Goal: Task Accomplishment & Management: Manage account settings

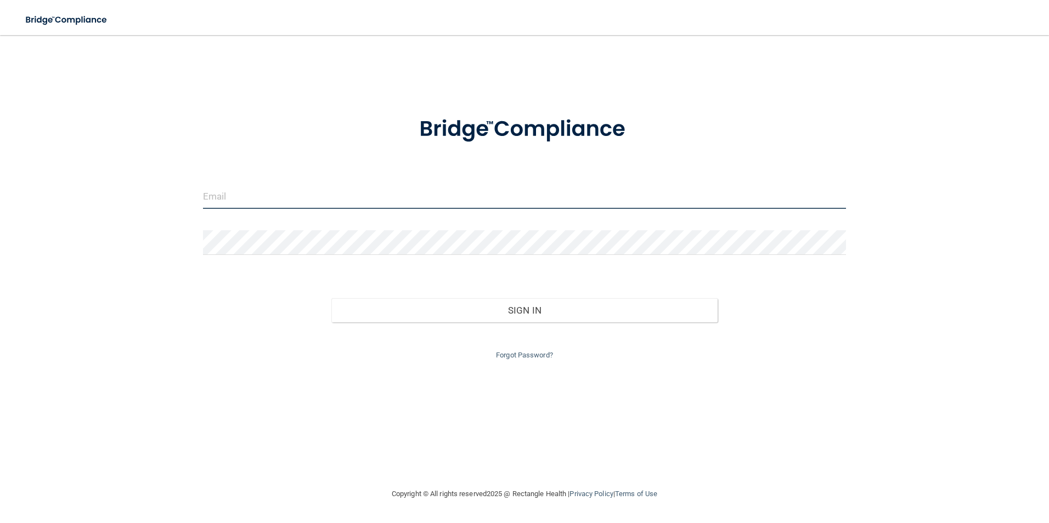
click at [415, 205] on input "email" at bounding box center [525, 196] width 644 height 25
type input "[EMAIL_ADDRESS][DOMAIN_NAME]"
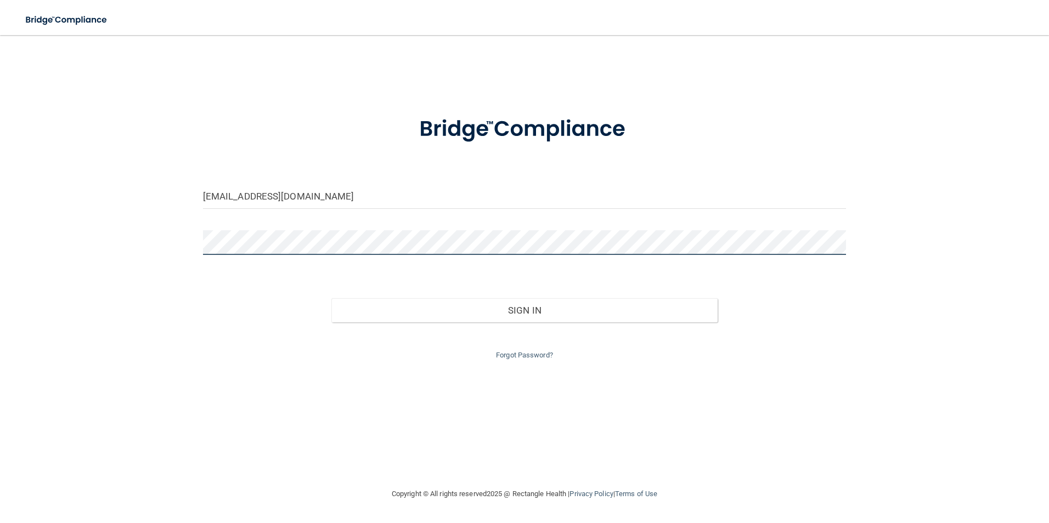
click at [331, 299] on button "Sign In" at bounding box center [524, 311] width 386 height 24
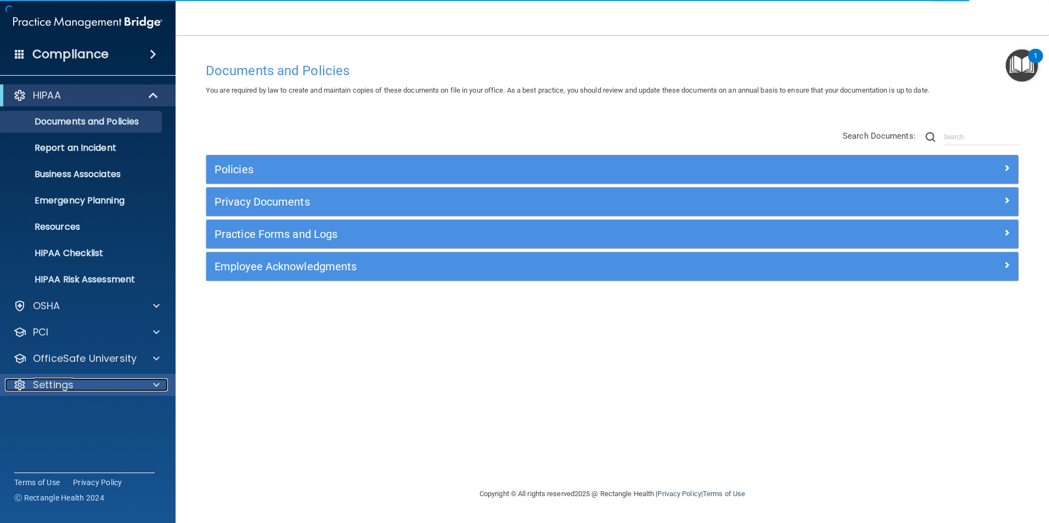
click at [64, 379] on p "Settings" at bounding box center [53, 385] width 41 height 13
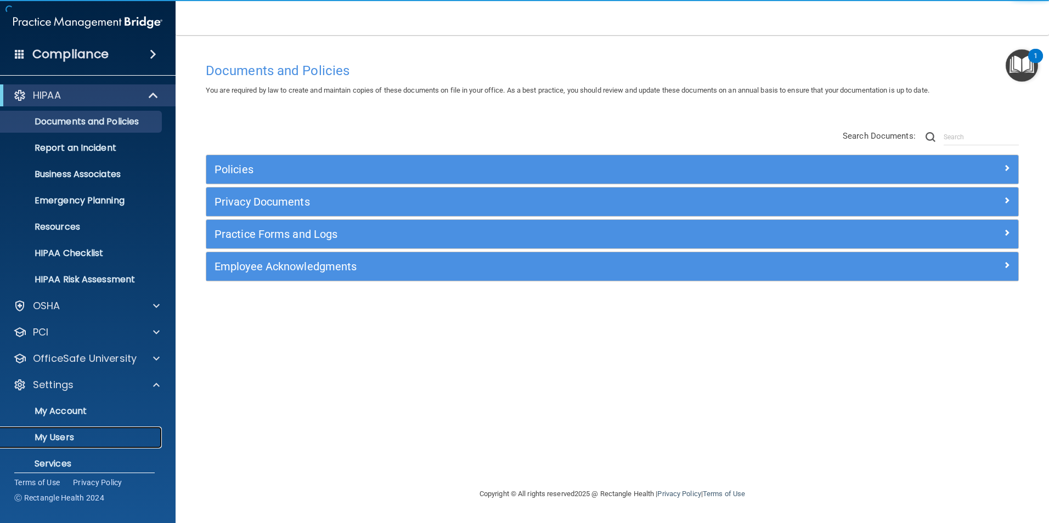
click at [64, 435] on p "My Users" at bounding box center [82, 437] width 150 height 11
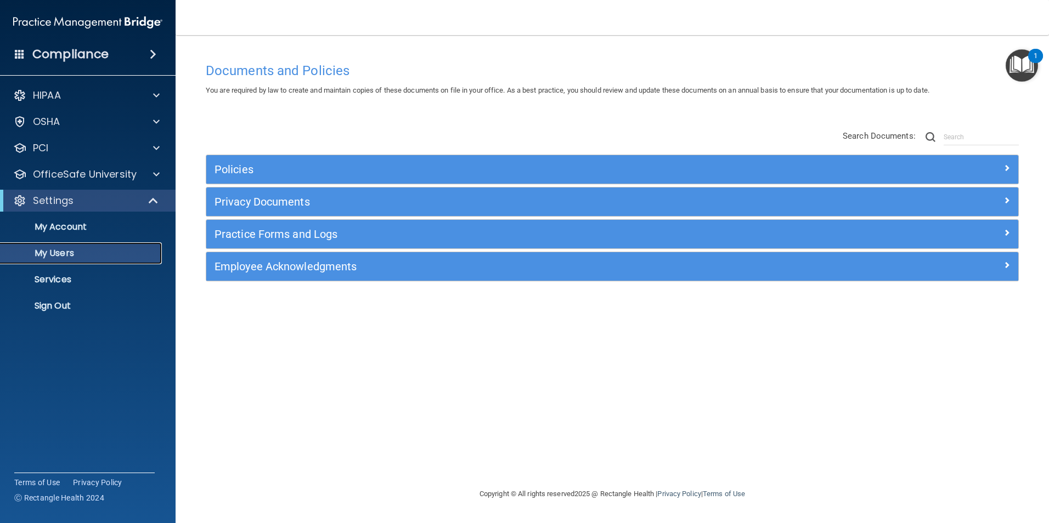
select select "20"
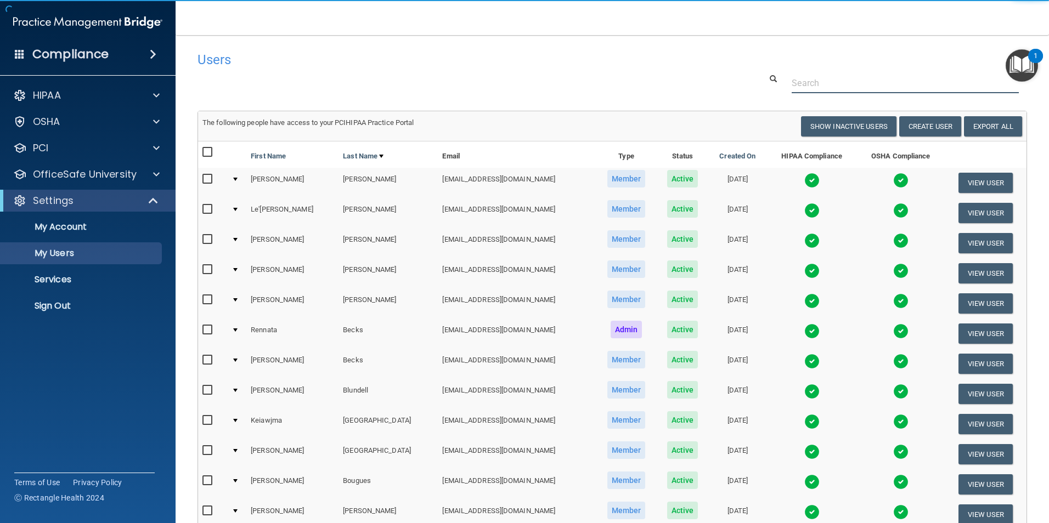
click at [815, 82] on input "text" at bounding box center [905, 83] width 227 height 20
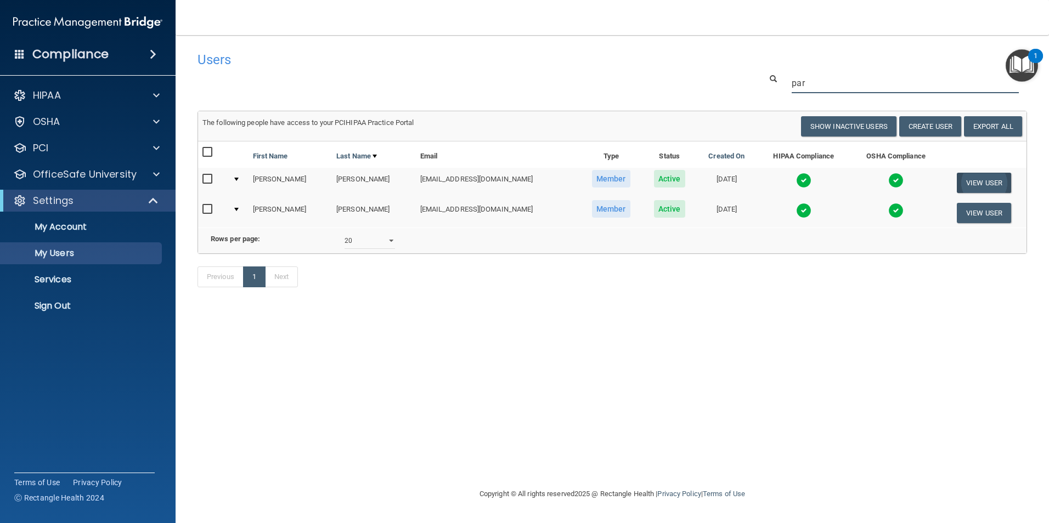
type input "par"
click at [988, 186] on button "View User" at bounding box center [984, 183] width 54 height 20
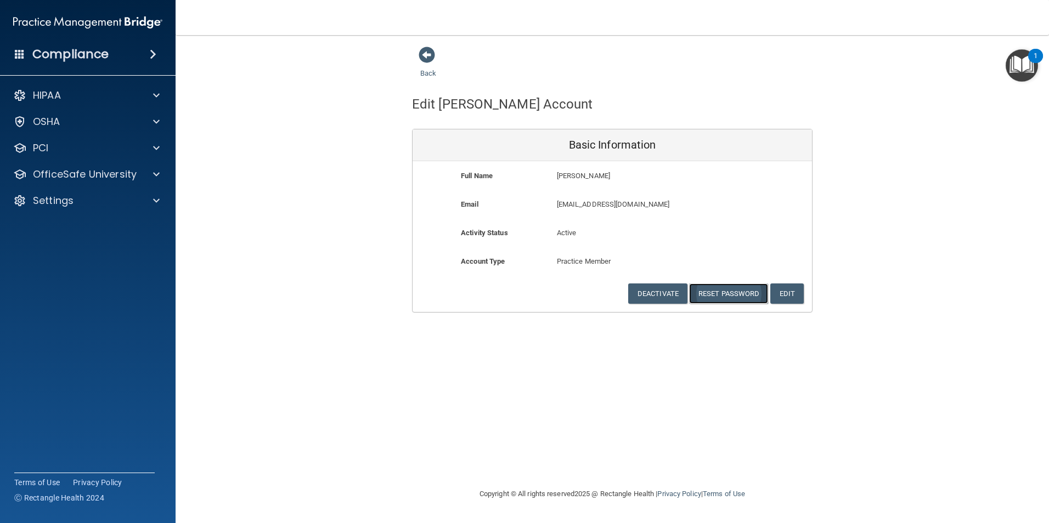
click at [714, 292] on button "Reset Password" at bounding box center [728, 294] width 79 height 20
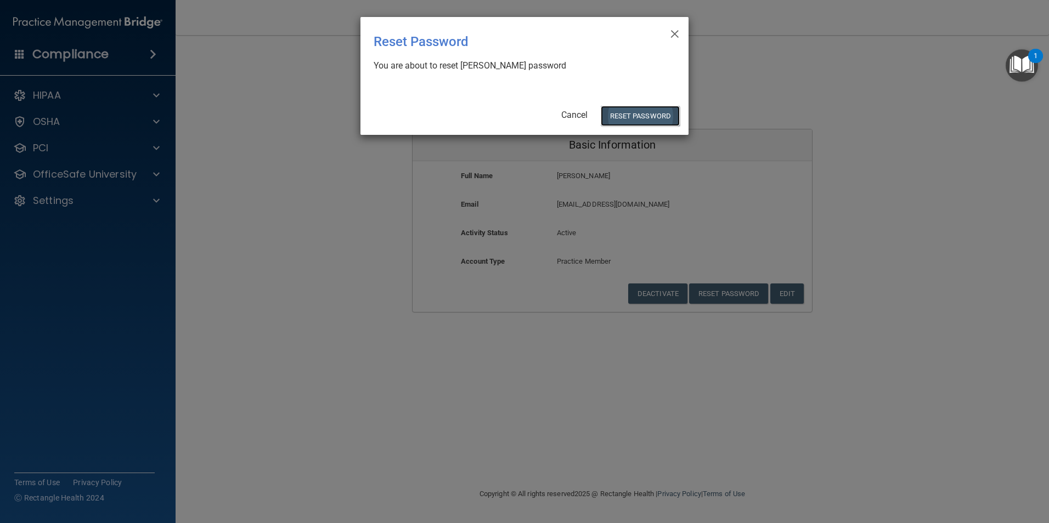
click at [629, 106] on button "Reset Password" at bounding box center [640, 116] width 79 height 20
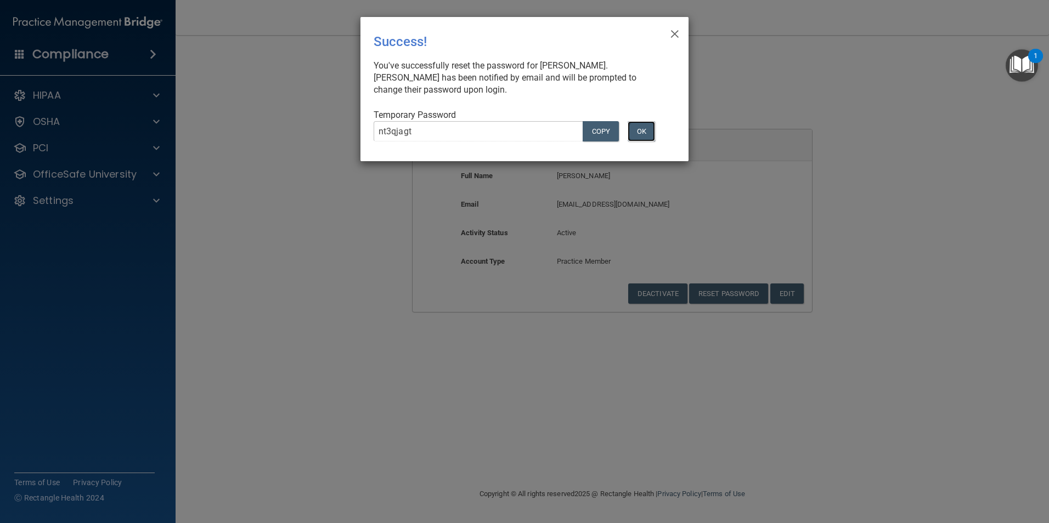
click at [651, 131] on button "OK" at bounding box center [641, 131] width 27 height 20
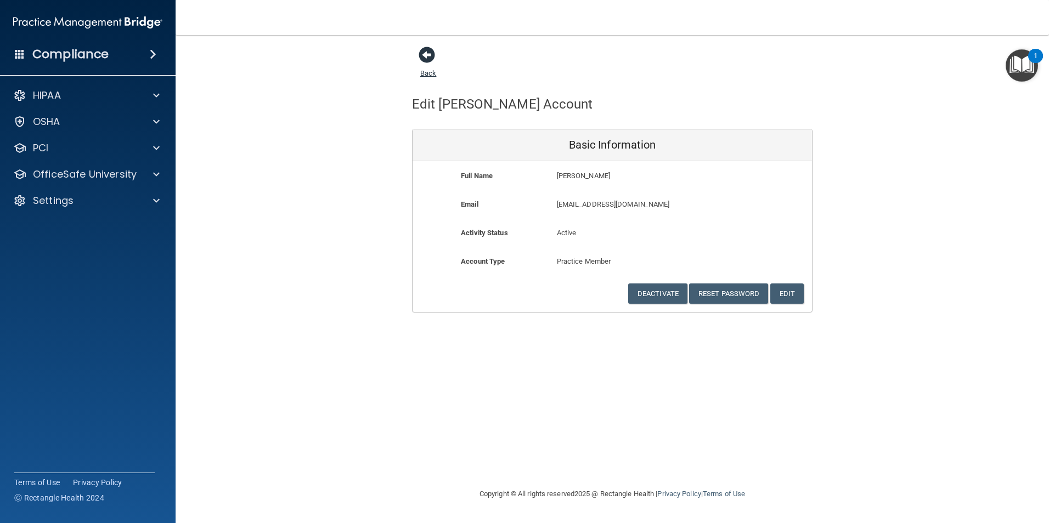
click at [425, 59] on span at bounding box center [427, 55] width 16 height 16
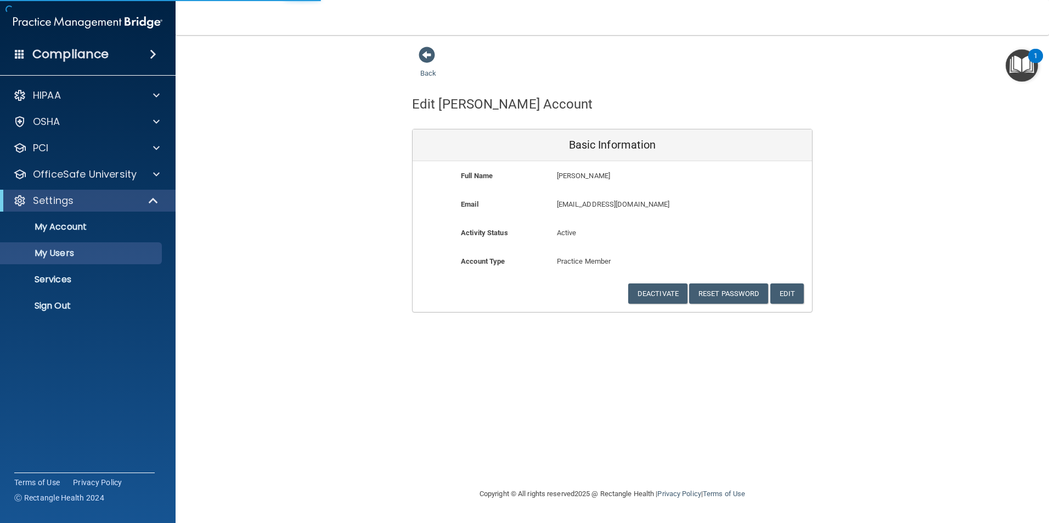
select select "20"
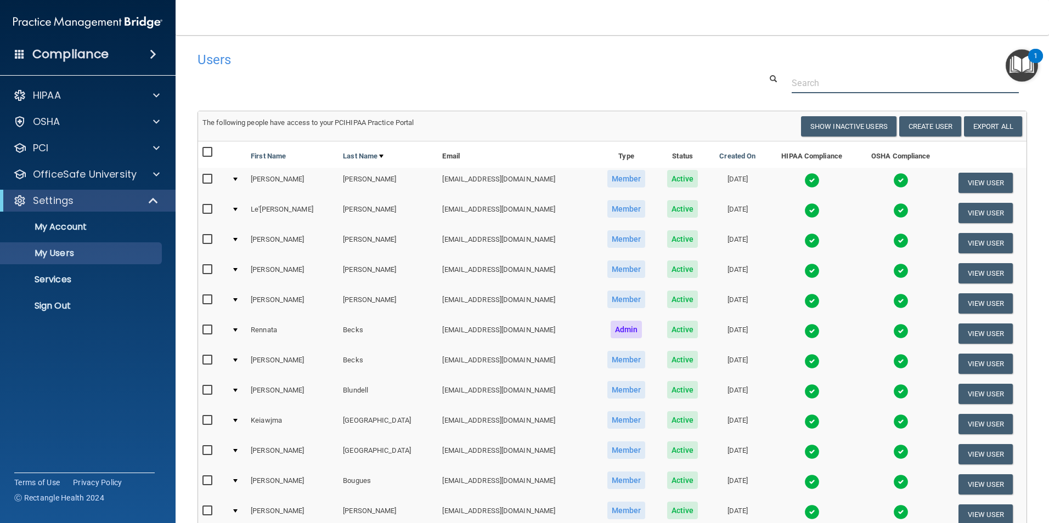
click at [800, 83] on input "text" at bounding box center [905, 83] width 227 height 20
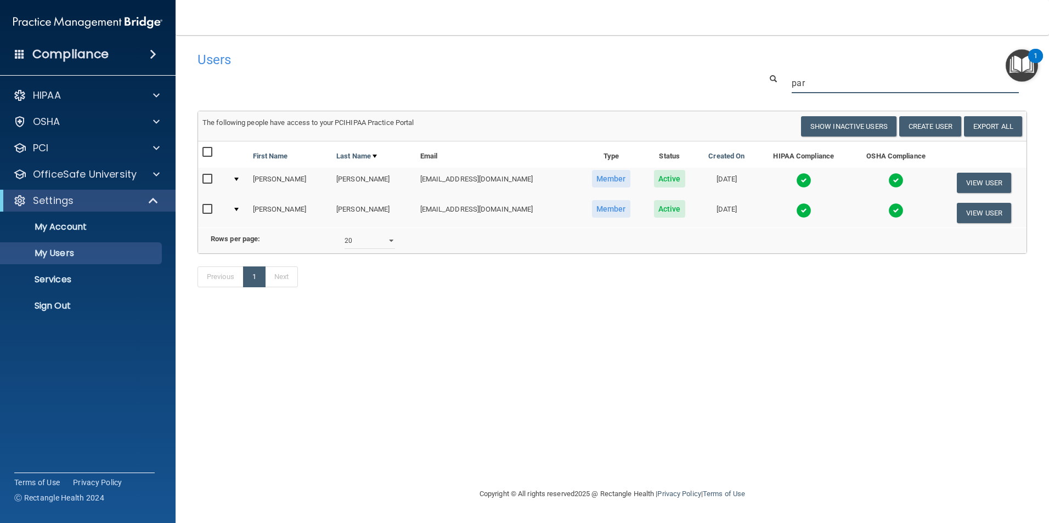
type input "par"
click at [796, 178] on img at bounding box center [803, 180] width 15 height 15
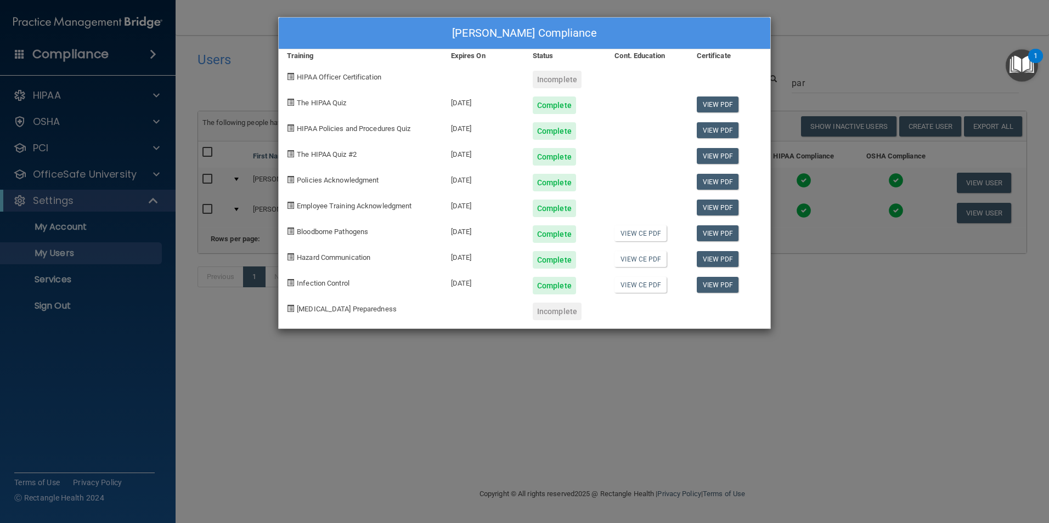
click at [811, 288] on div "[PERSON_NAME] Compliance Training Expires On Status Cont. Education Certificate…" at bounding box center [524, 261] width 1049 height 523
